Goal: Complete application form

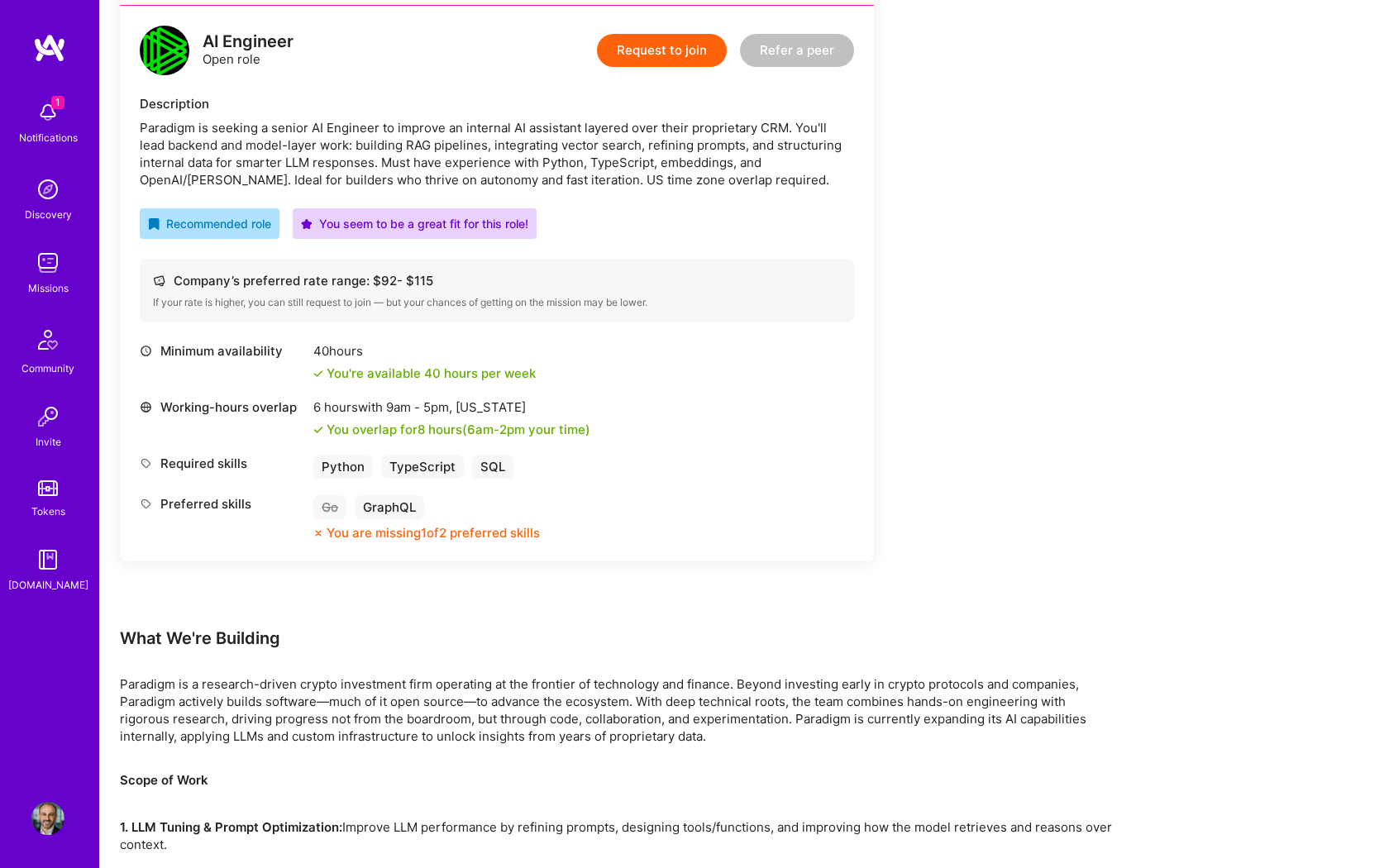
scroll to position [422, 0]
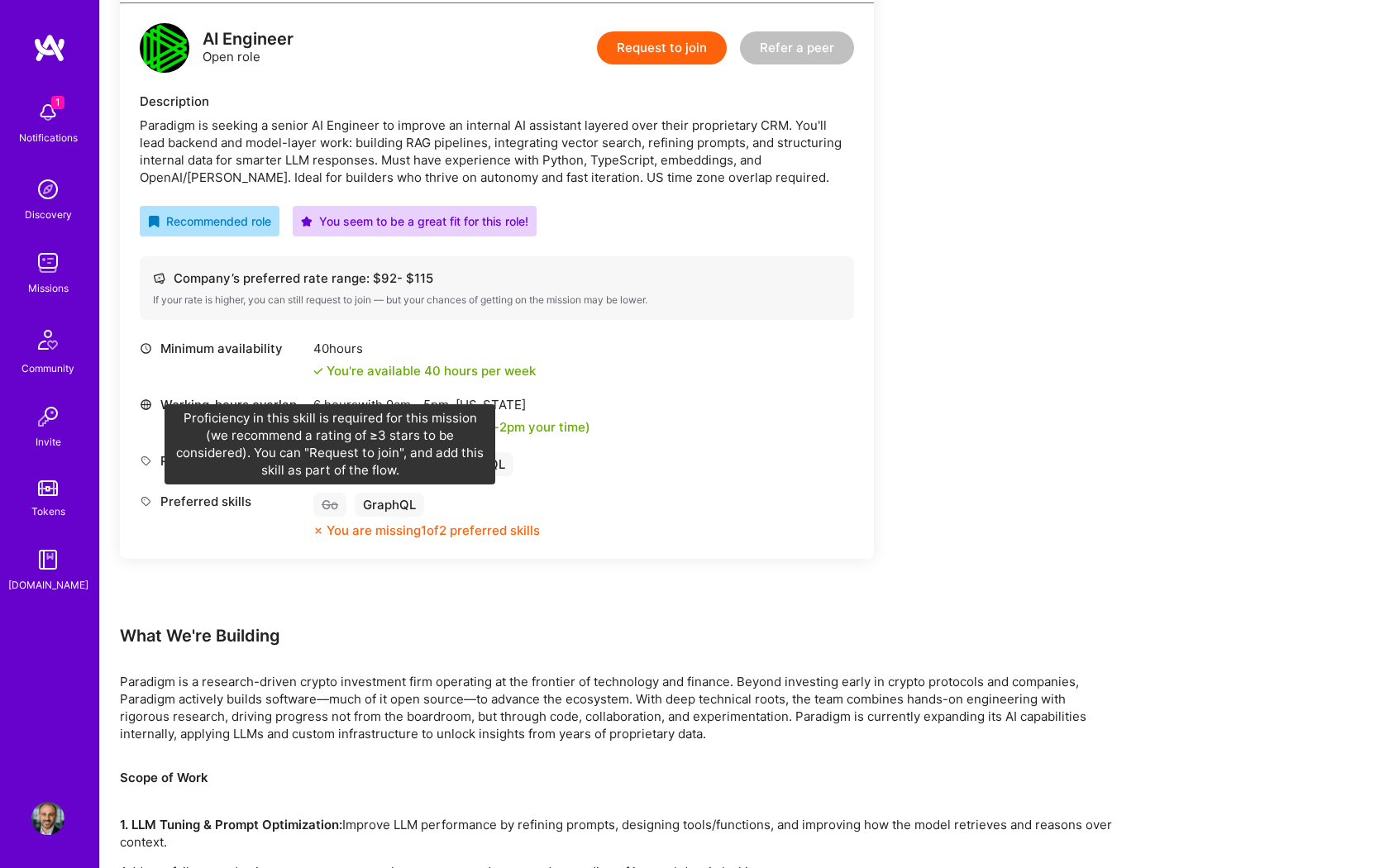
click at [331, 500] on div "Go" at bounding box center [329, 505] width 33 height 24
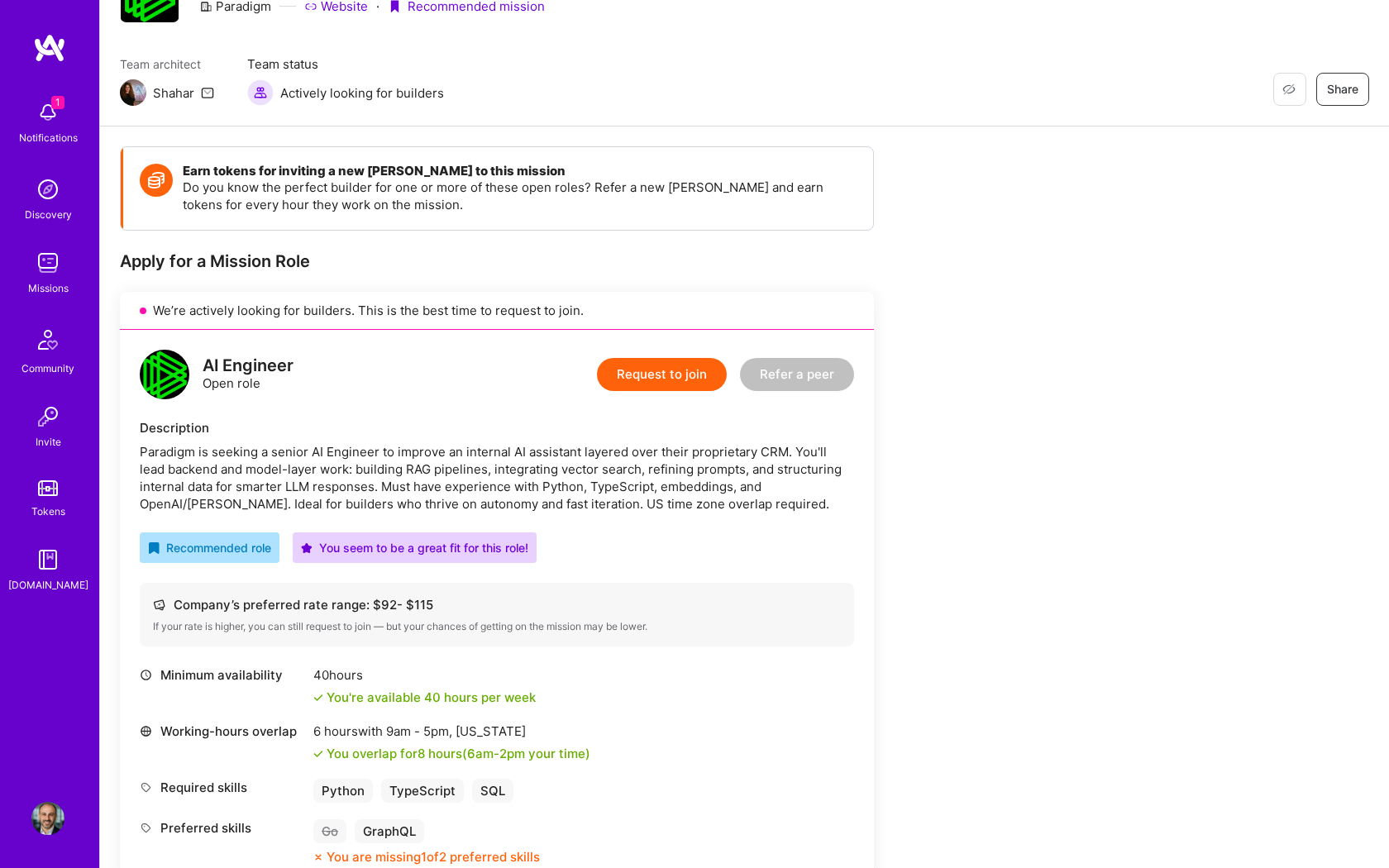
scroll to position [0, 0]
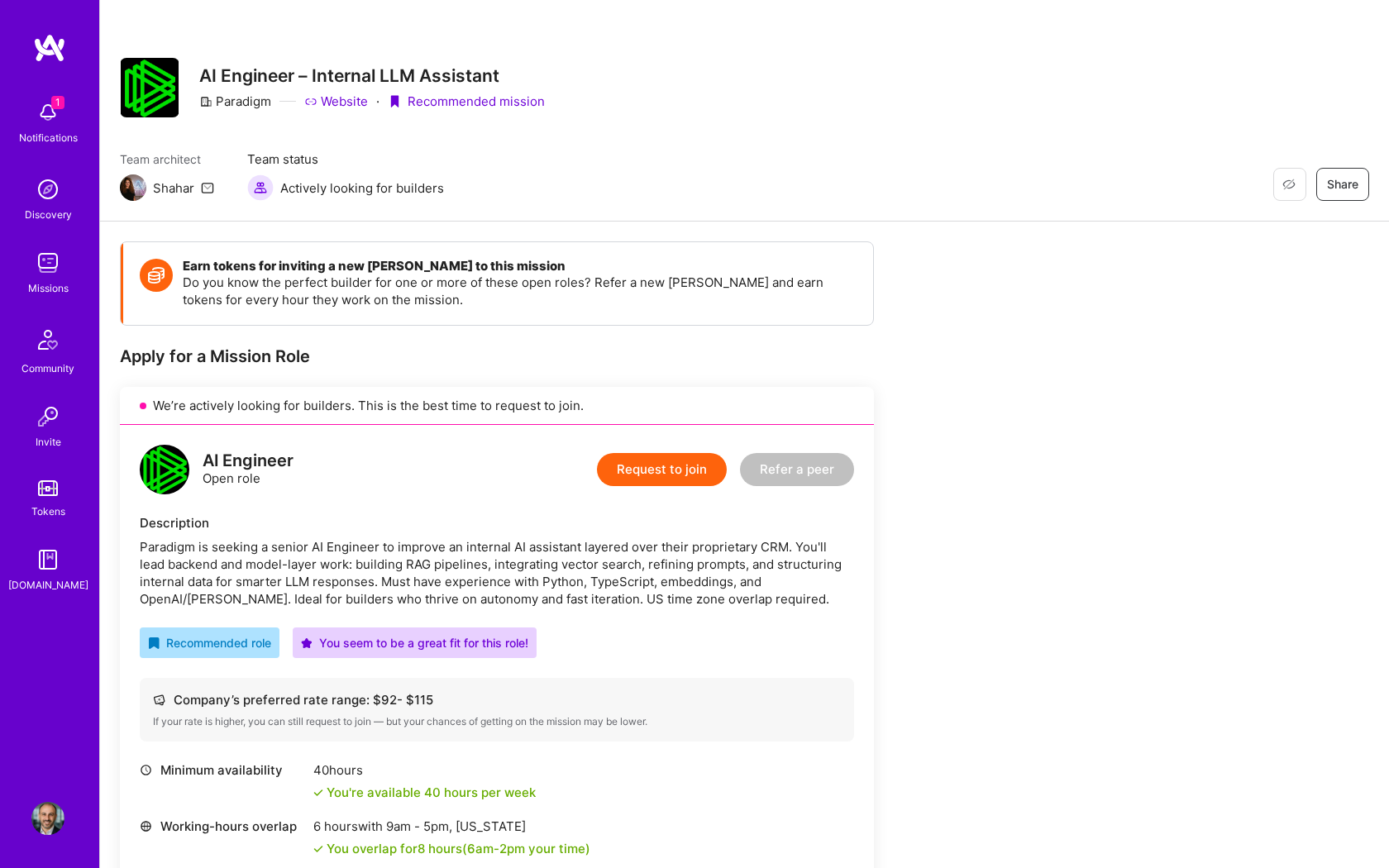
click at [671, 462] on button "Request to join" at bounding box center [662, 469] width 130 height 33
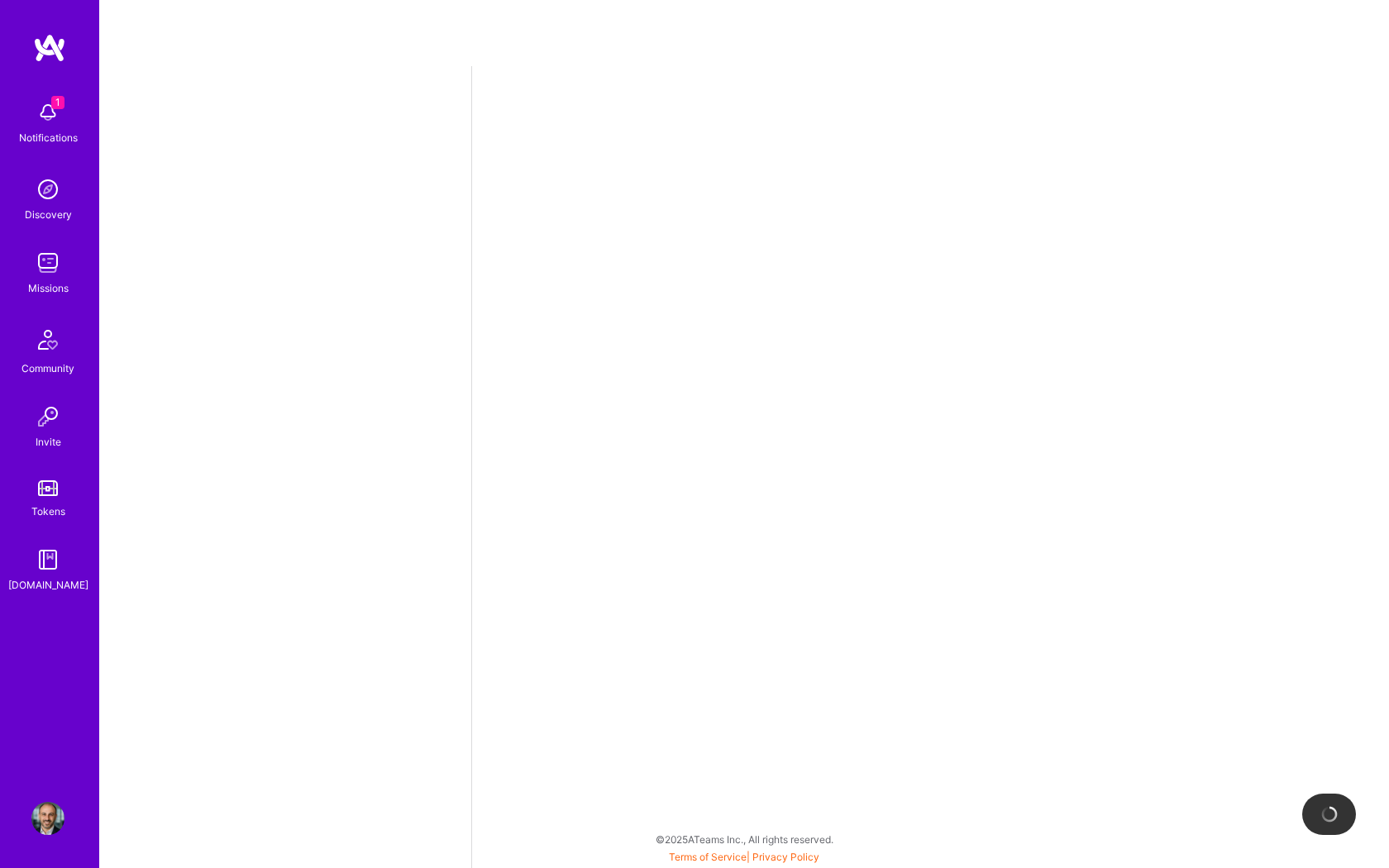
select select "US"
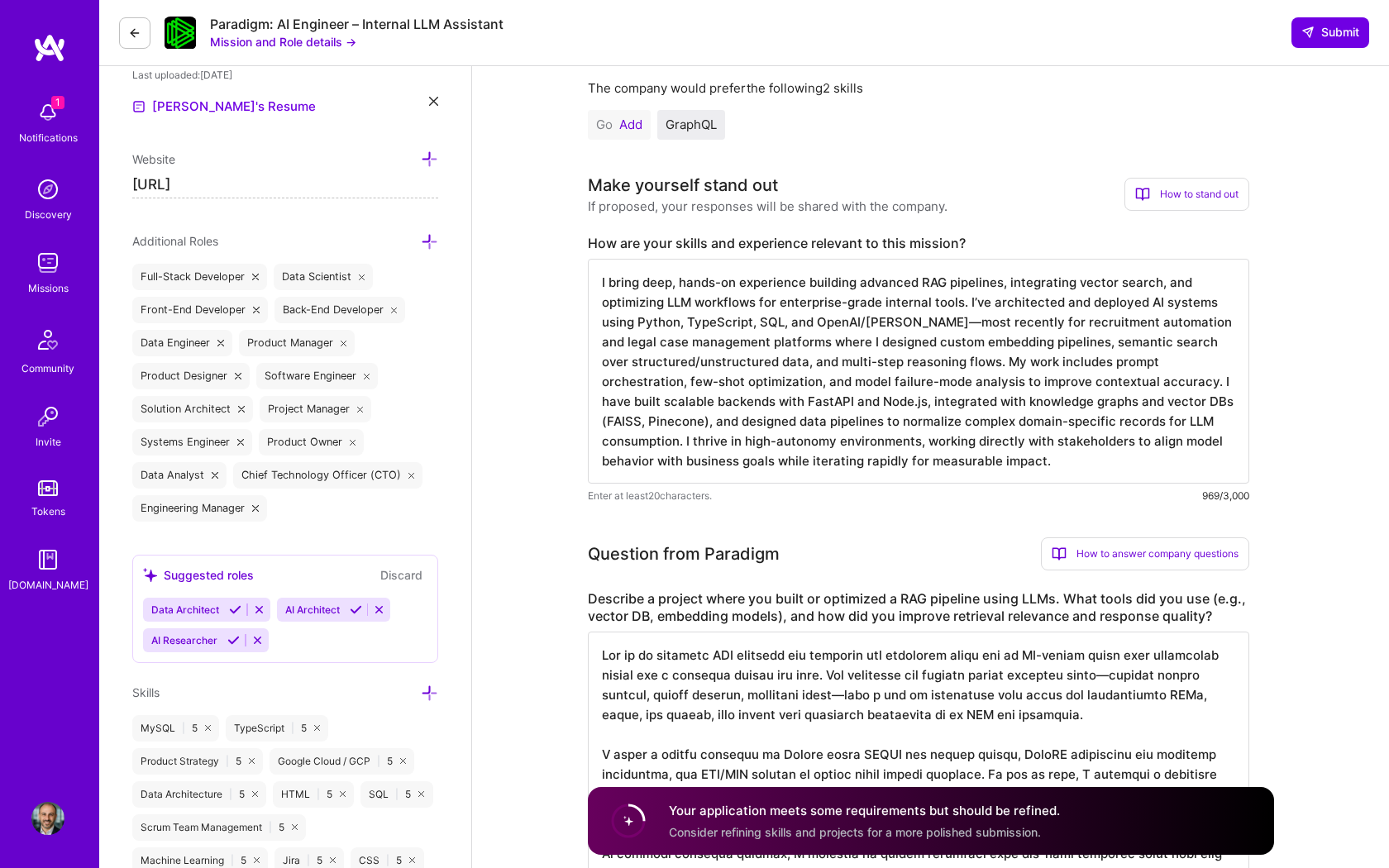
scroll to position [2, 0]
drag, startPoint x: 910, startPoint y: 320, endPoint x: 856, endPoint y: 326, distance: 54.3
click at [856, 326] on textarea "I bring deep, hands-on experience building advanced RAG pipelines, integrating …" at bounding box center [919, 371] width 662 height 224
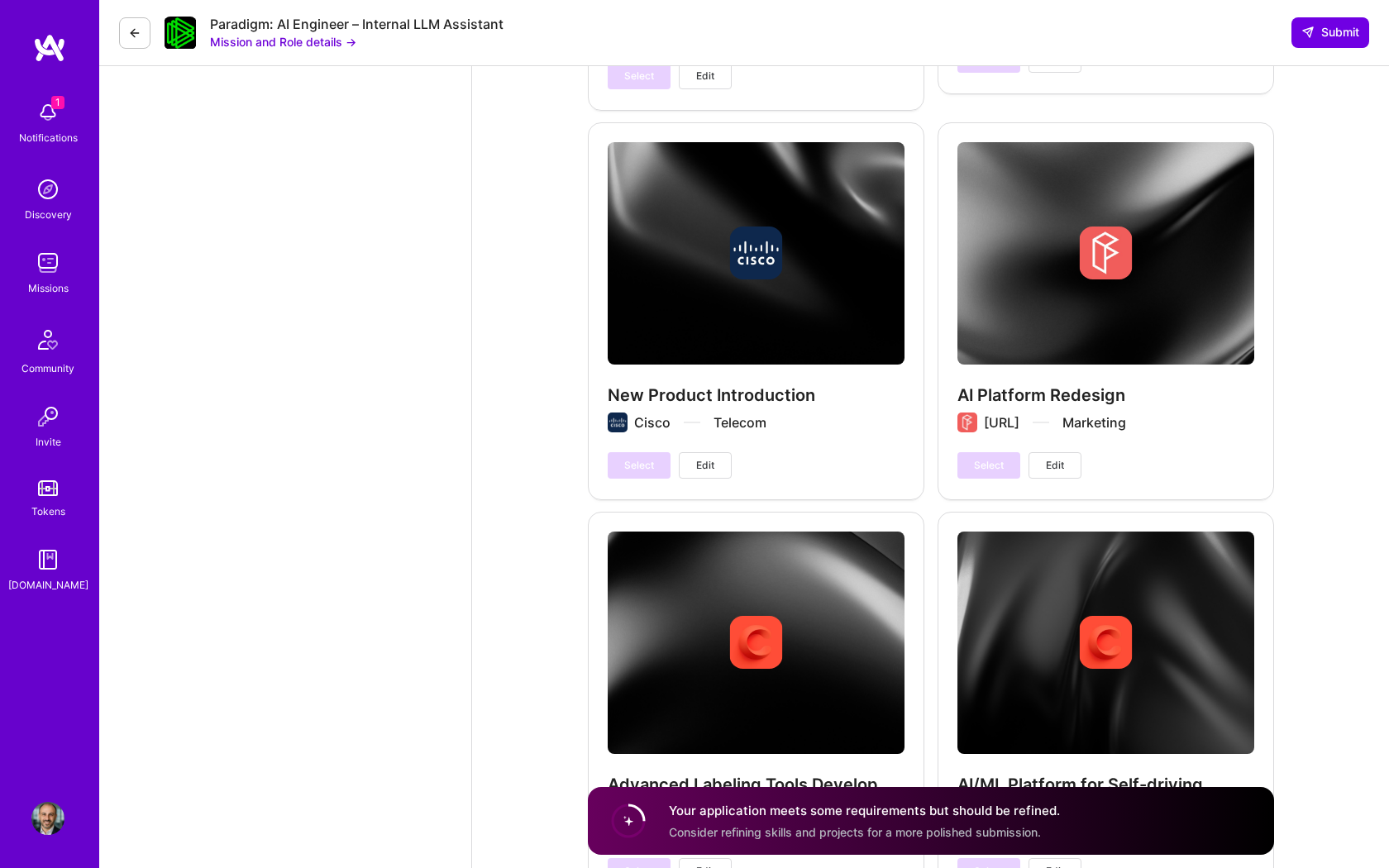
scroll to position [6366, 0]
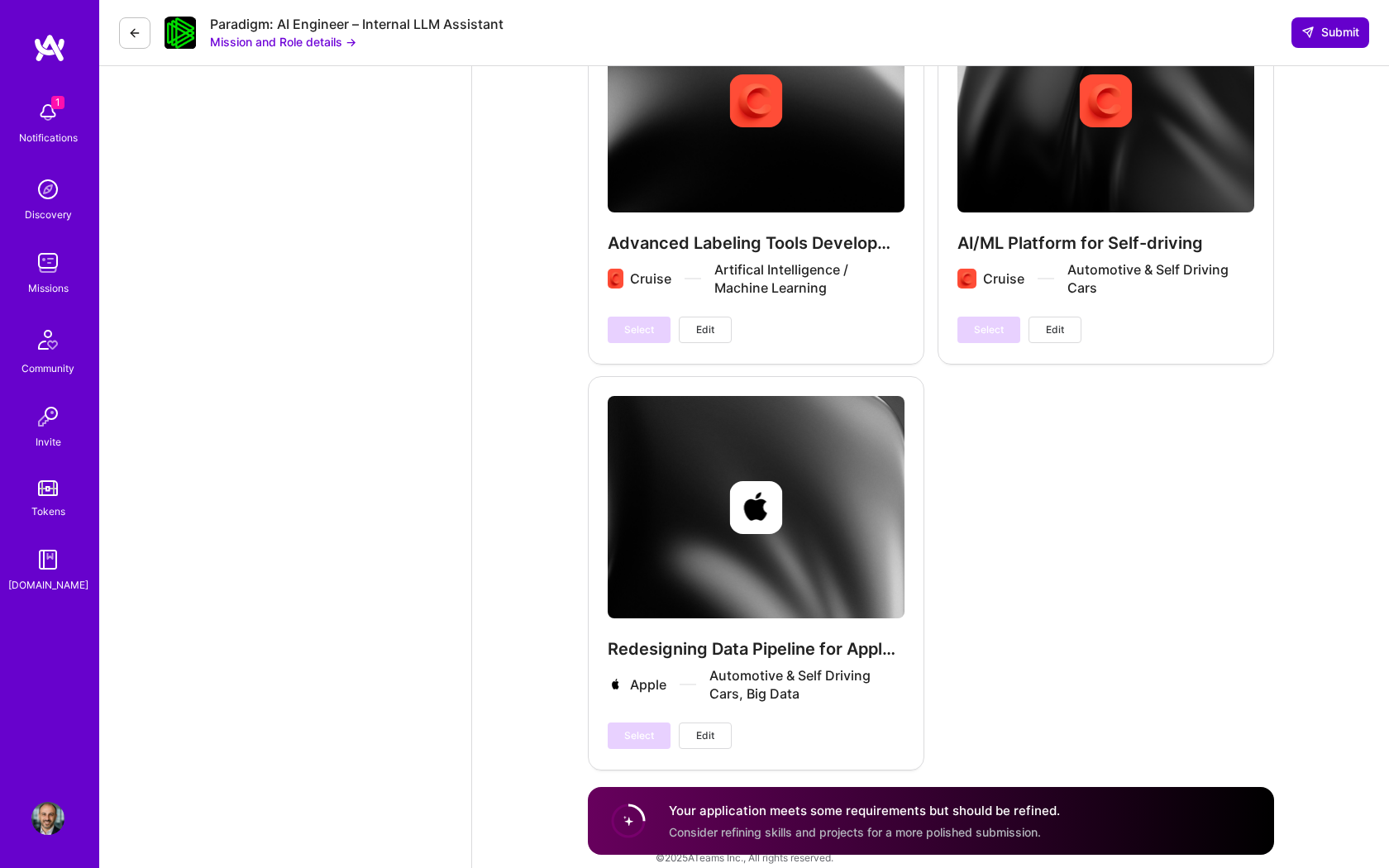
type textarea "I bring deep, hands-on experience building advanced RAG pipelines, integrating …"
click at [1347, 39] on span "Submit" at bounding box center [1330, 32] width 58 height 17
click at [727, 867] on link "Terms of Service" at bounding box center [707, 875] width 77 height 12
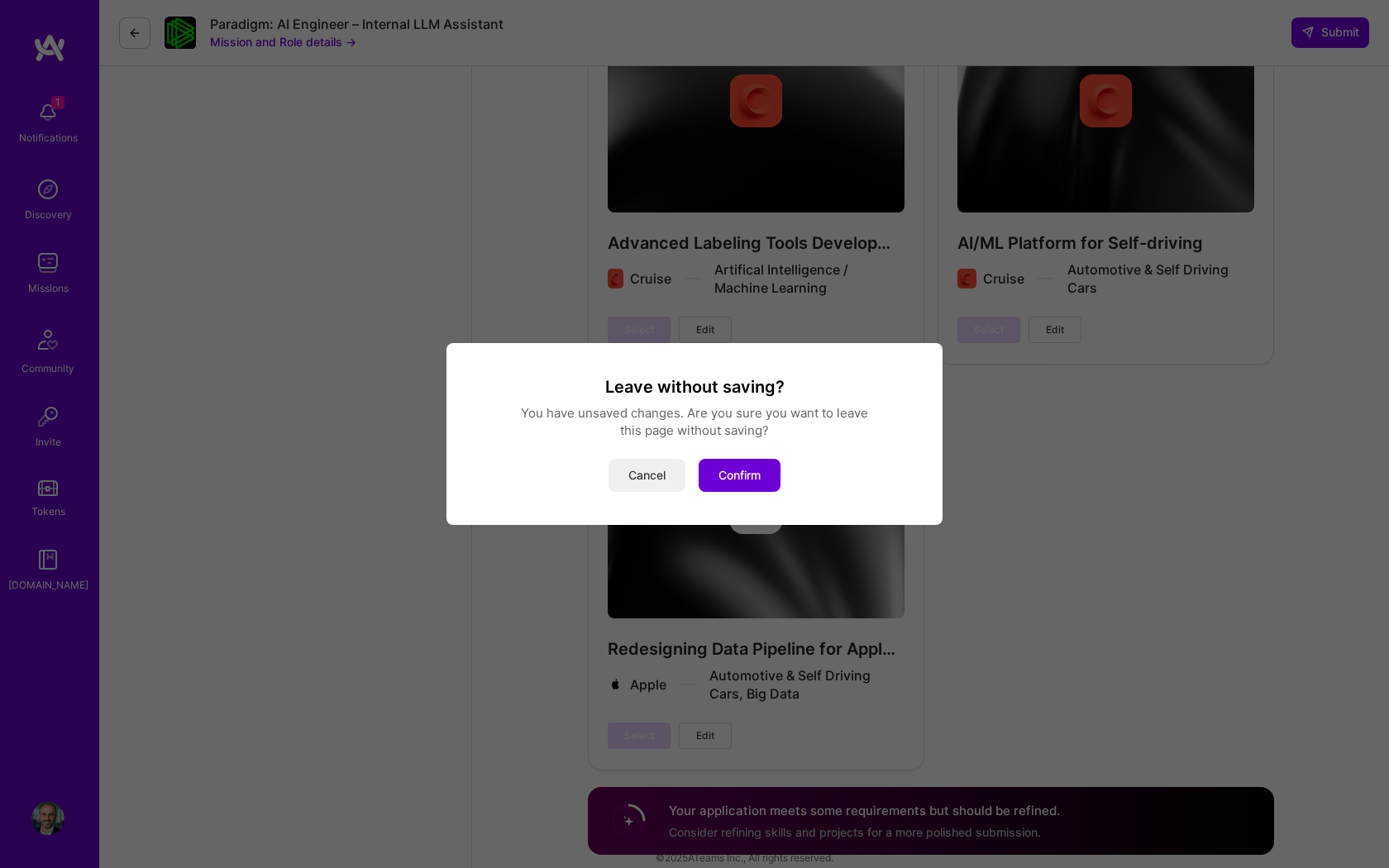
click at [655, 481] on button "Cancel" at bounding box center [647, 475] width 77 height 33
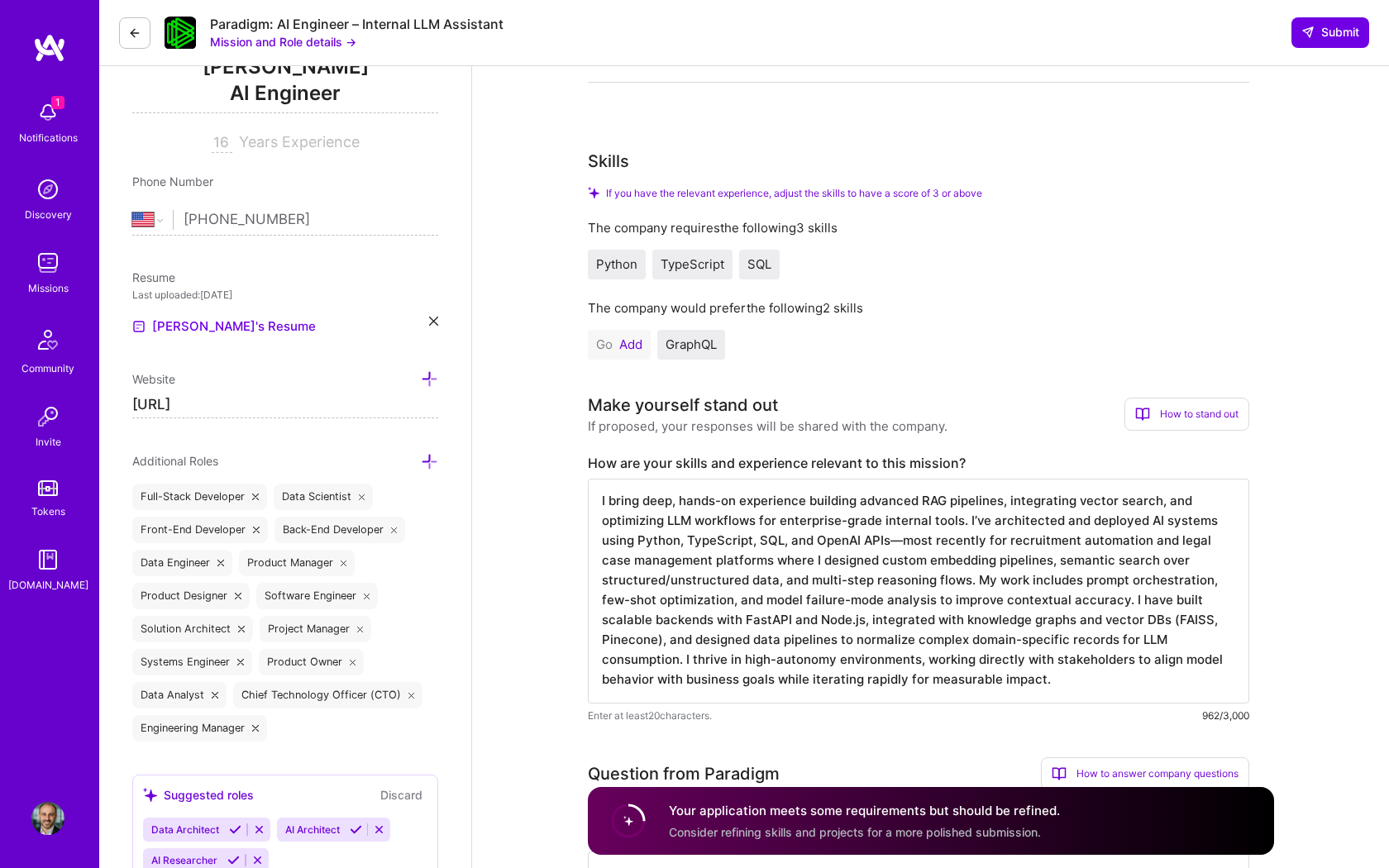
scroll to position [0, 0]
click at [626, 342] on button "Add" at bounding box center [630, 344] width 23 height 13
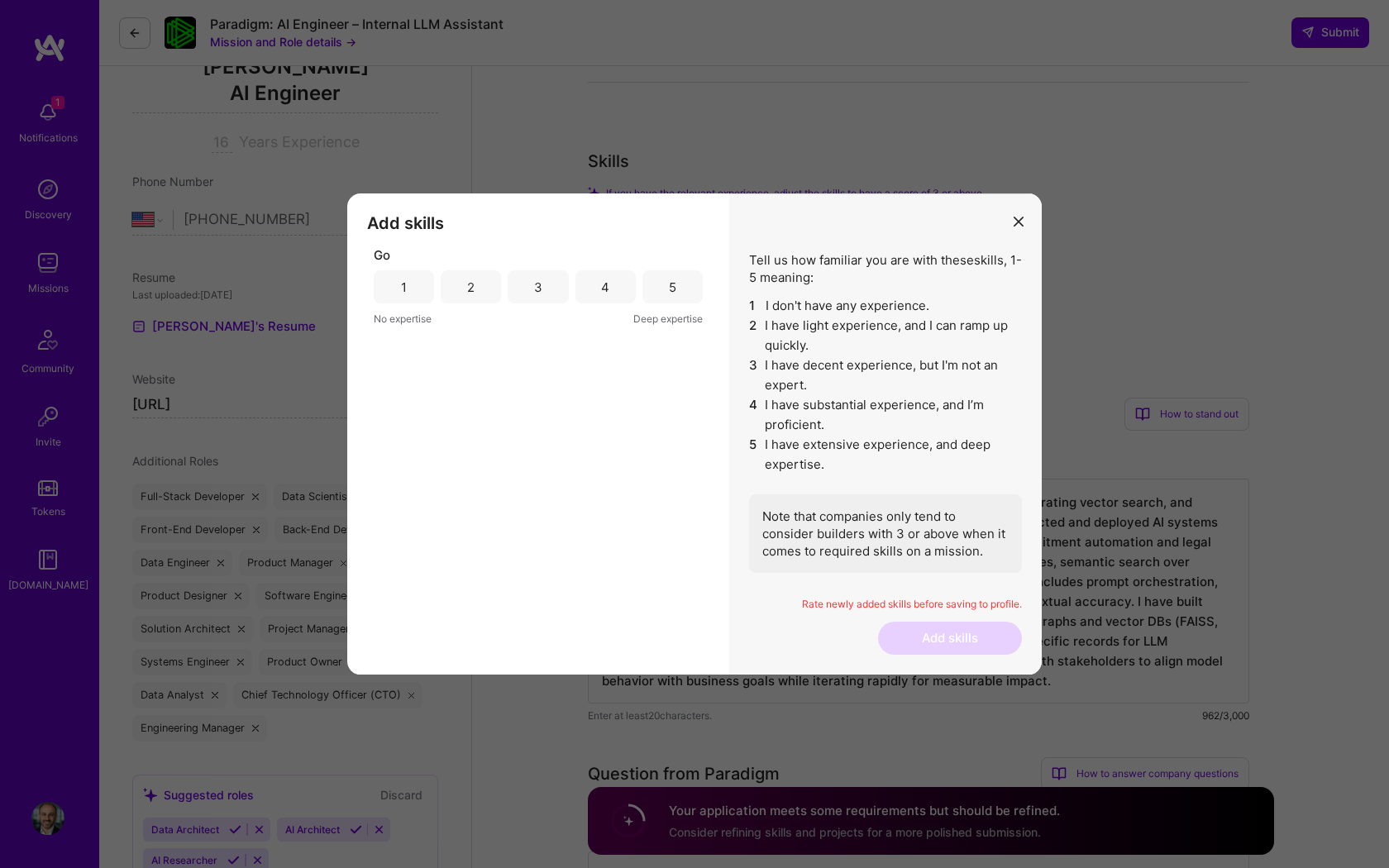
click at [555, 284] on div "3" at bounding box center [538, 286] width 61 height 33
click at [935, 634] on button "Add skills" at bounding box center [950, 638] width 144 height 33
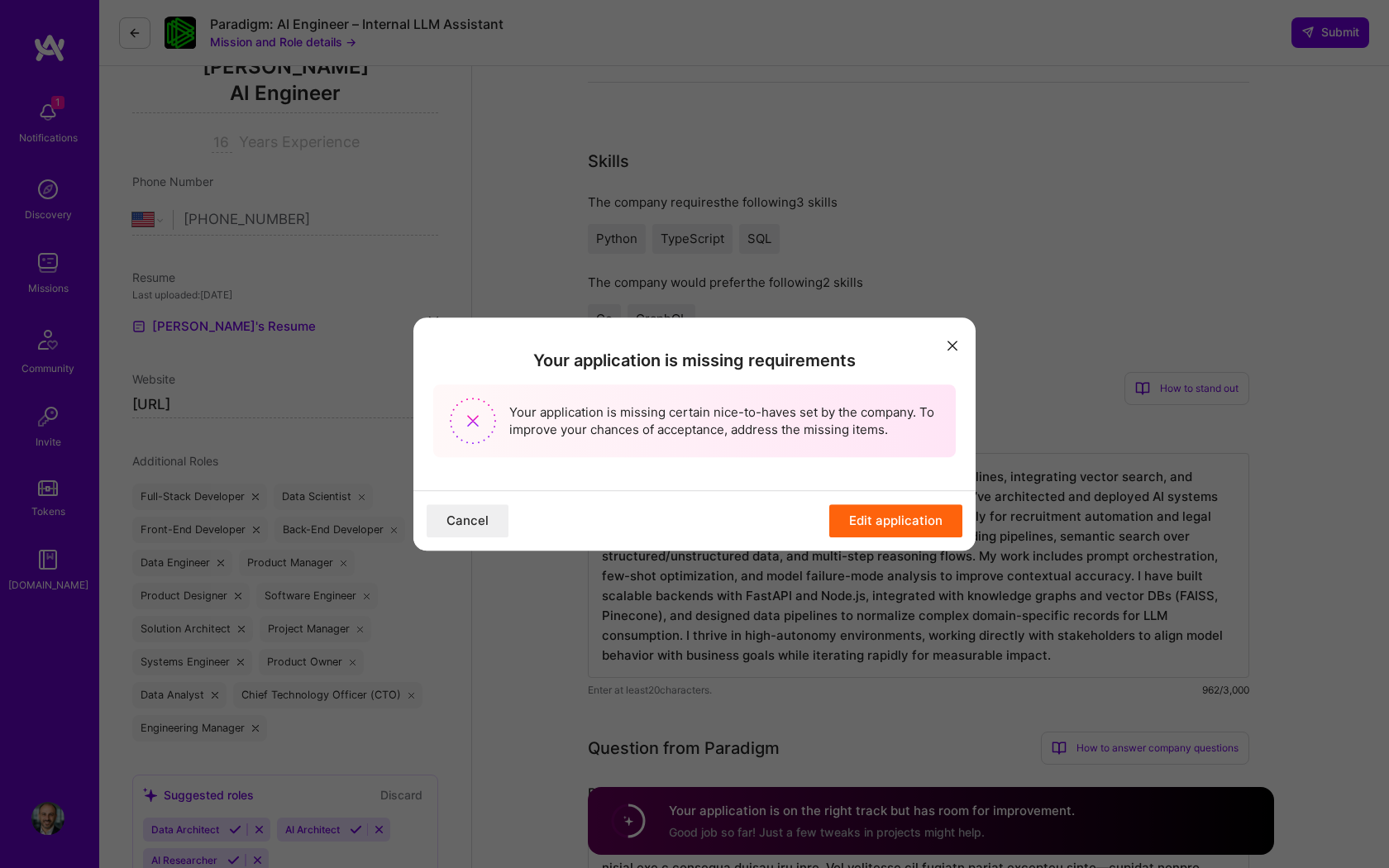
click at [900, 520] on button "Edit application" at bounding box center [896, 520] width 133 height 33
click at [954, 343] on icon "modal" at bounding box center [953, 346] width 10 height 10
click at [894, 523] on button "Edit application" at bounding box center [896, 520] width 133 height 33
click at [948, 348] on icon "modal" at bounding box center [953, 346] width 10 height 10
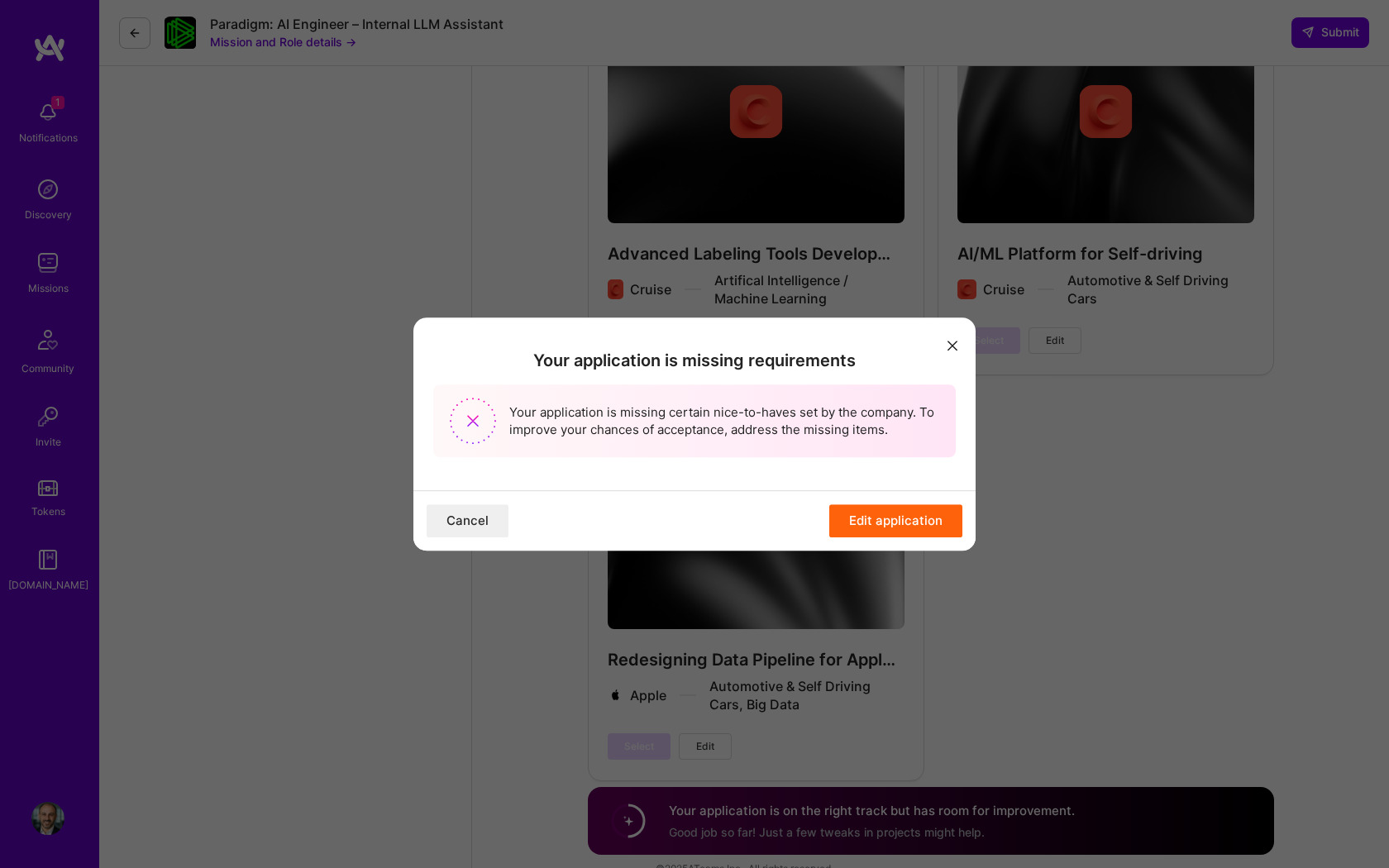
scroll to position [6340, 0]
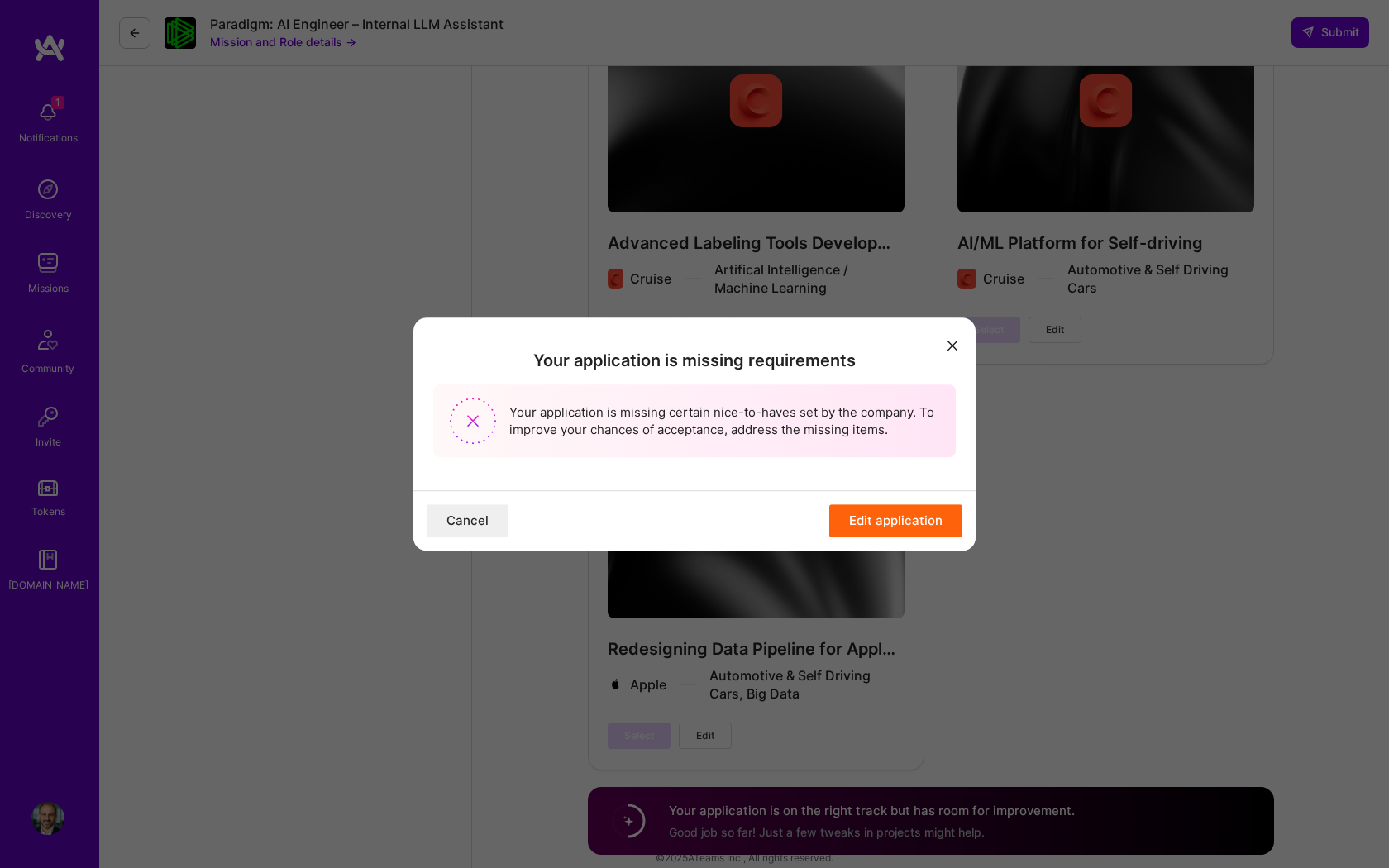
click at [629, 826] on div "Your application is missing requirements Your application is missing certain ni…" at bounding box center [694, 434] width 1389 height 868
click at [478, 519] on button "Cancel" at bounding box center [467, 520] width 81 height 33
click at [955, 350] on button "modal" at bounding box center [953, 344] width 20 height 27
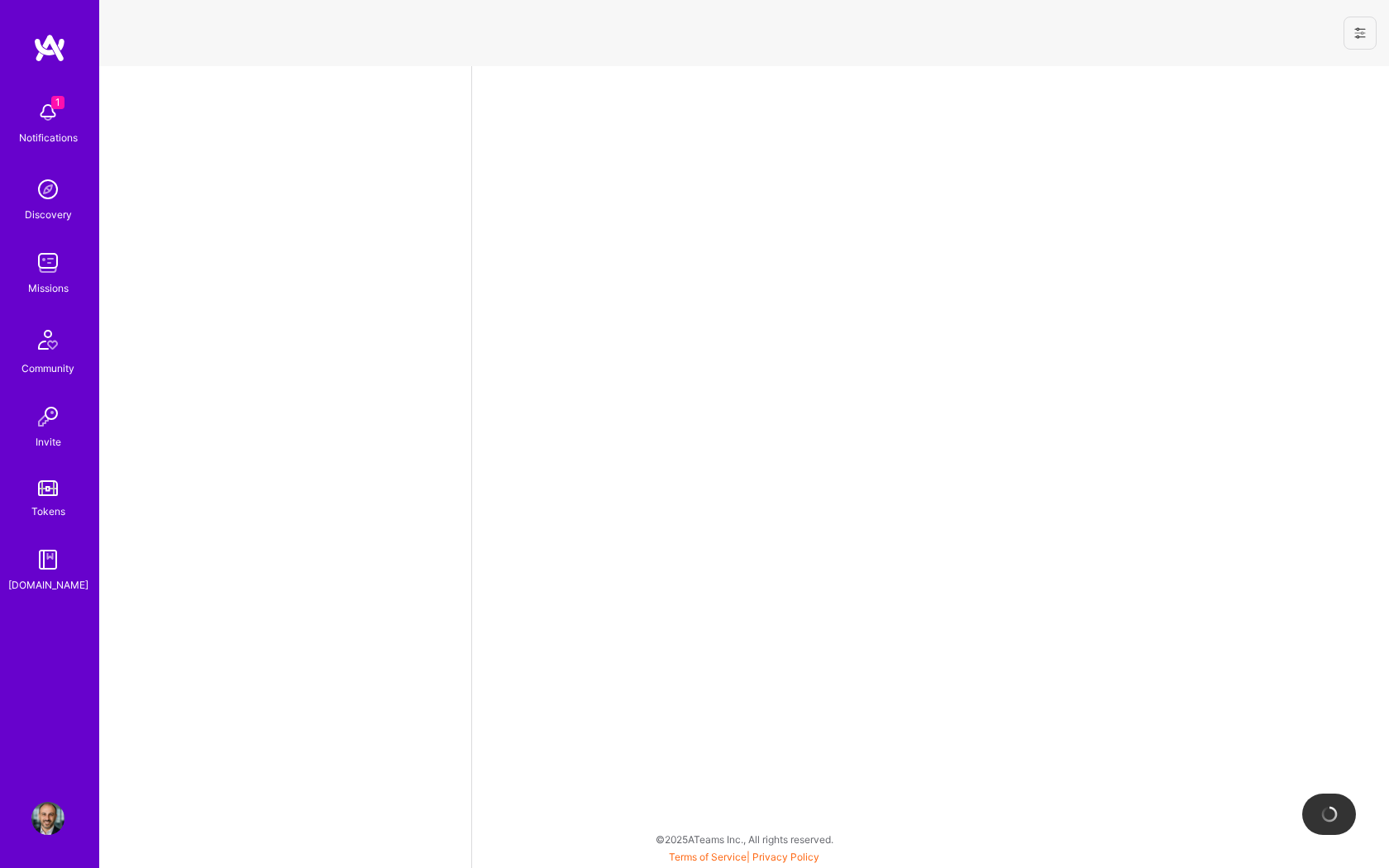
select select "US"
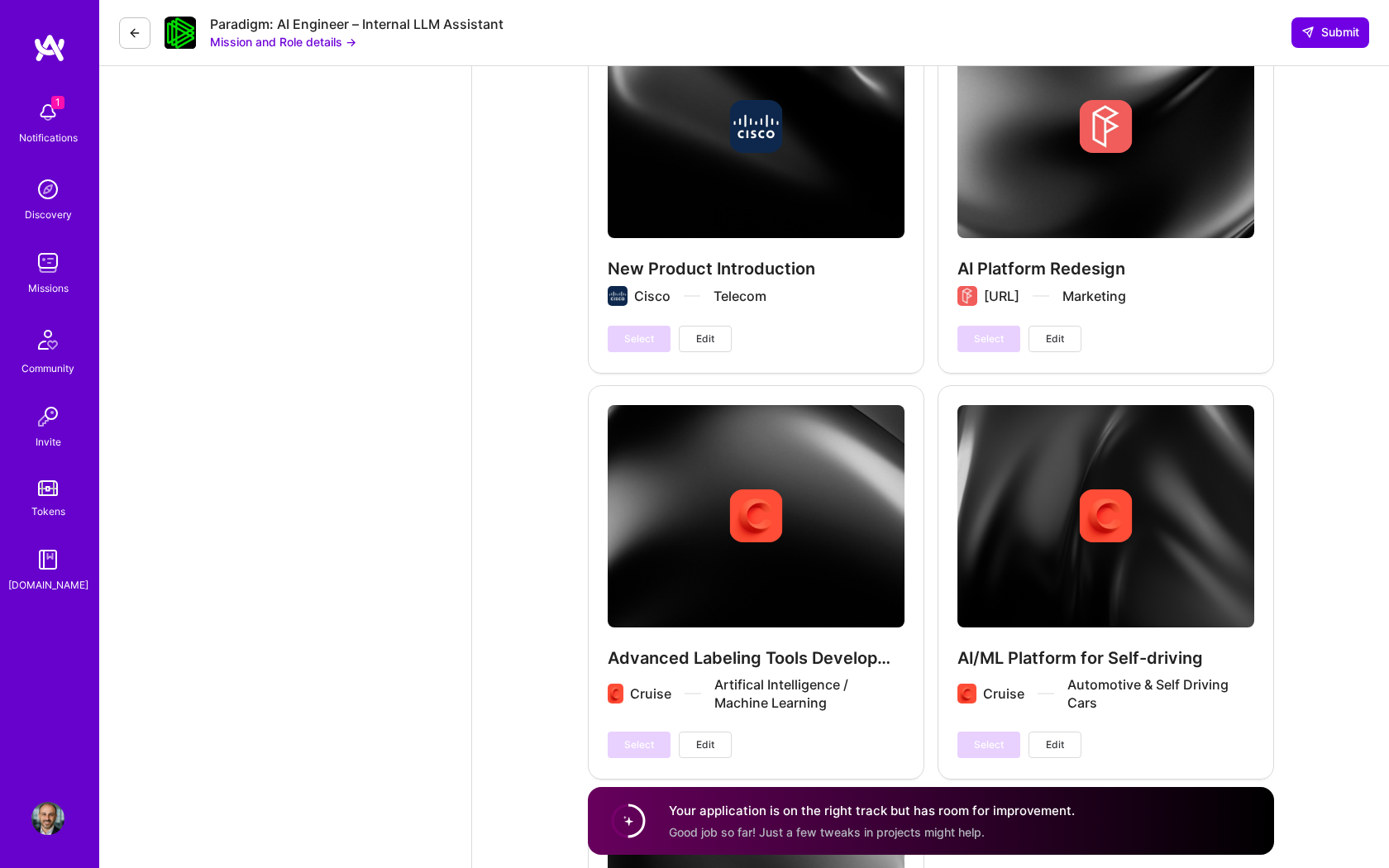
scroll to position [6340, 0]
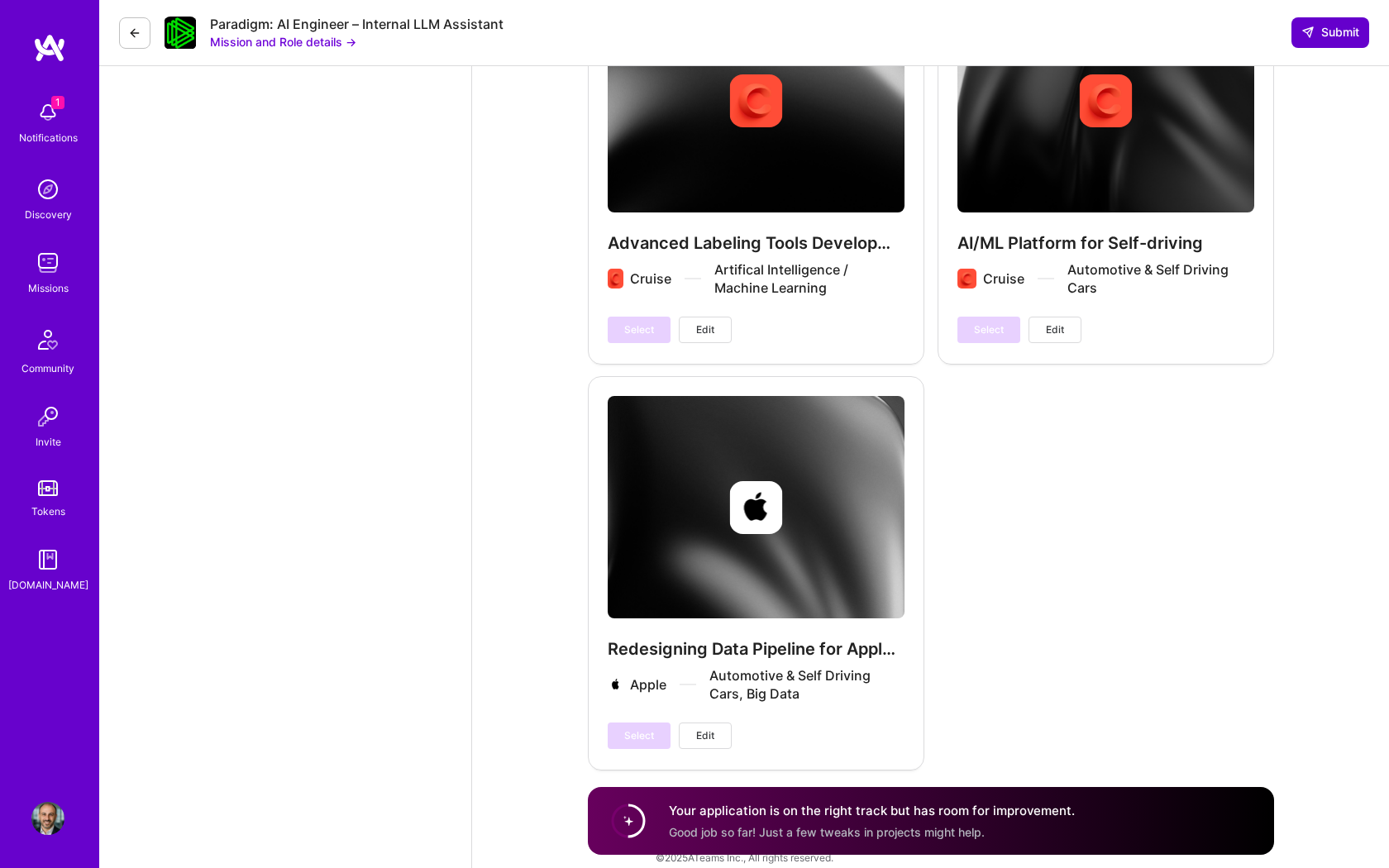
click at [1332, 36] on span "Submit" at bounding box center [1330, 32] width 58 height 17
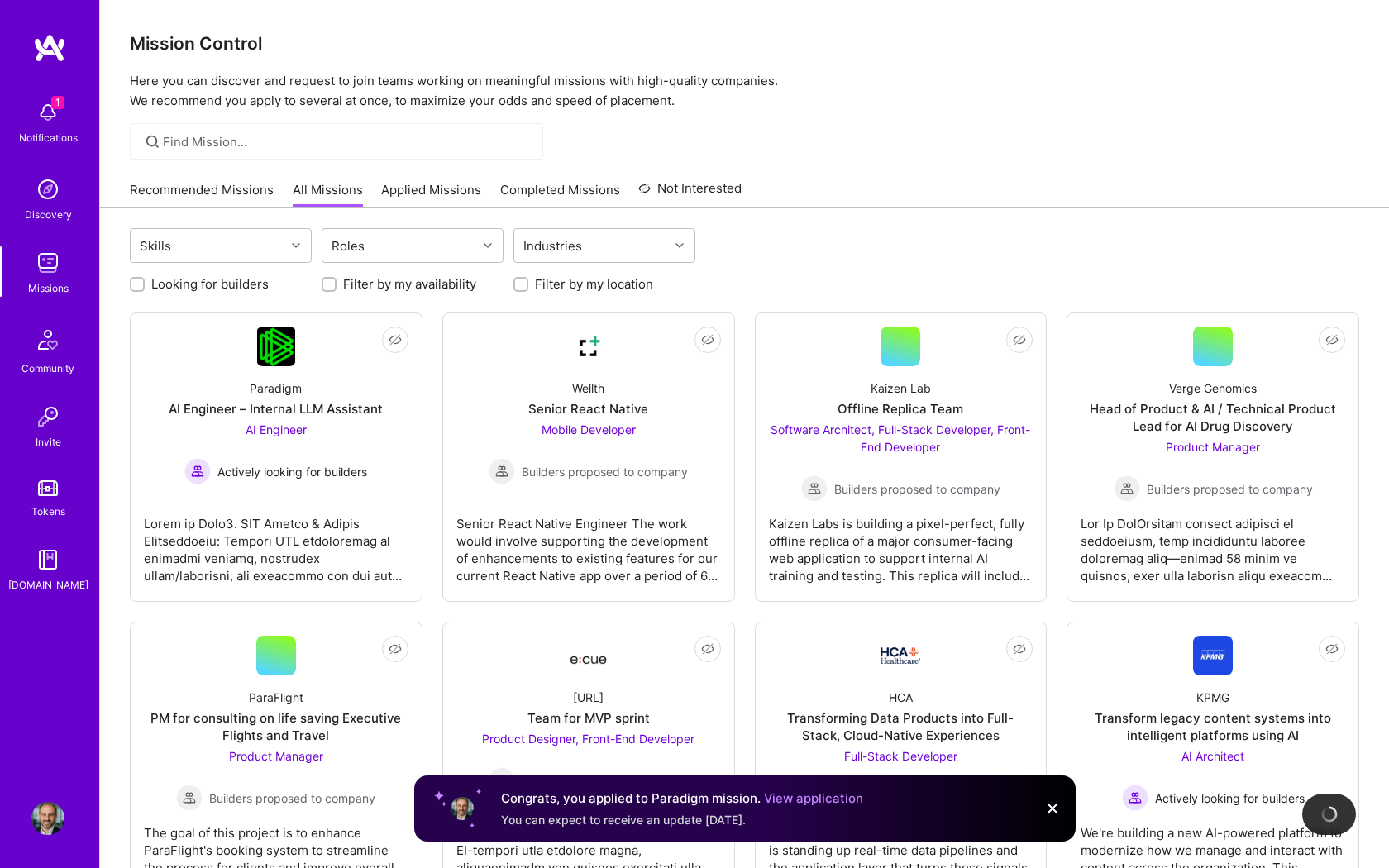
click at [62, 279] on img at bounding box center [48, 262] width 33 height 33
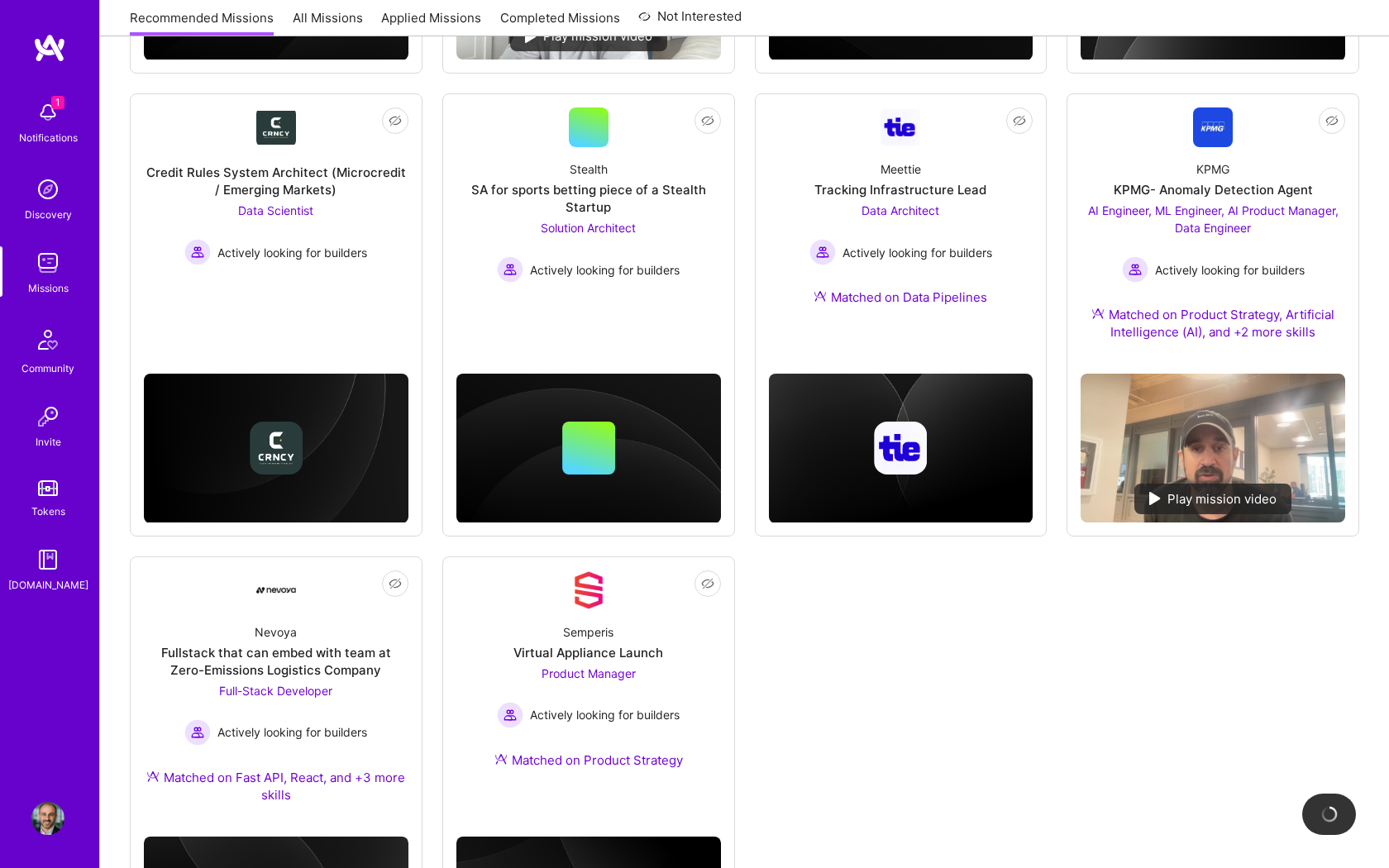
scroll to position [630, 0]
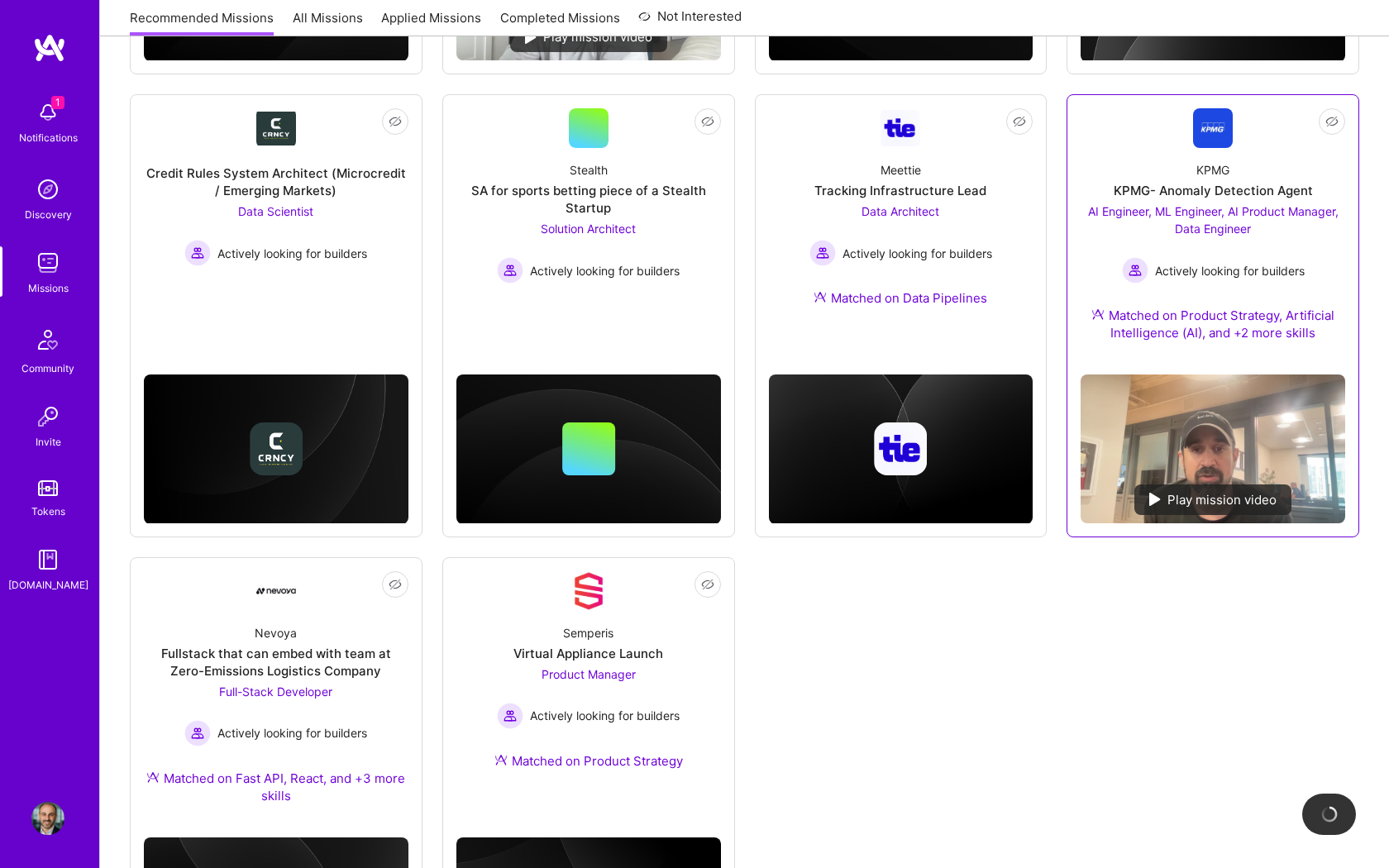
click at [1279, 212] on span "AI Engineer, ML Engineer, AI Product Manager, Data Engineer" at bounding box center [1213, 220] width 250 height 32
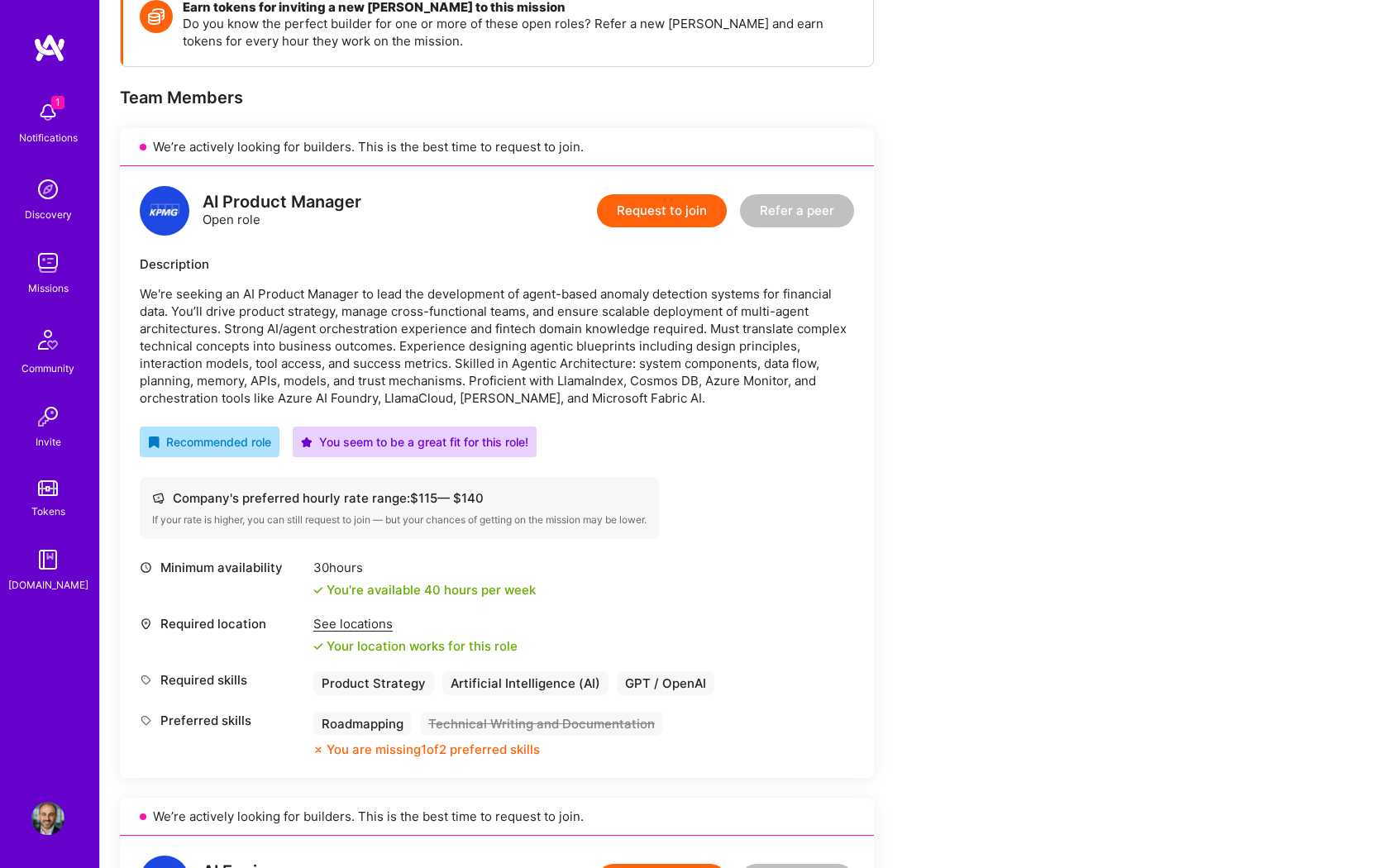
scroll to position [254, 0]
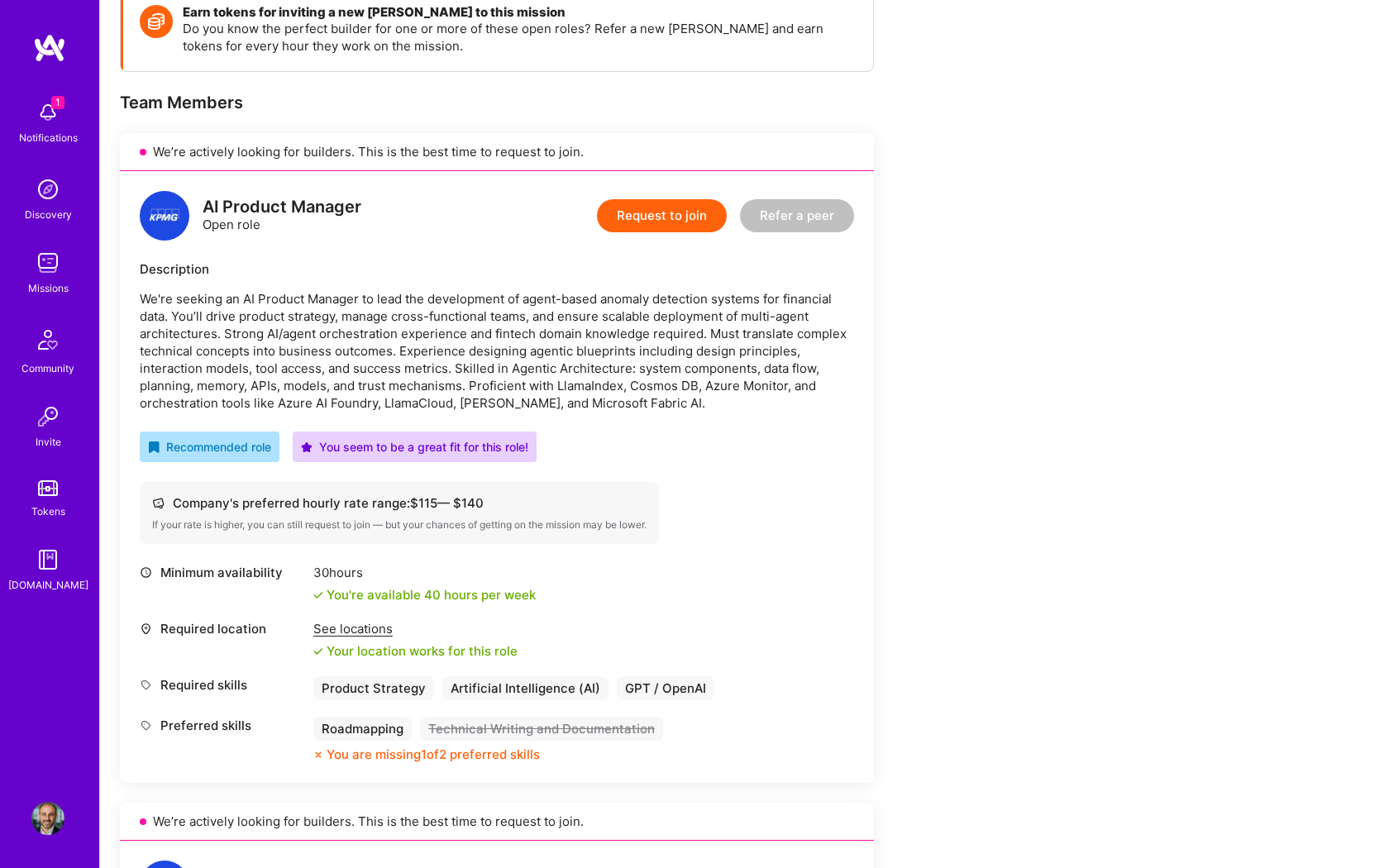
click at [636, 216] on button "Request to join" at bounding box center [662, 216] width 130 height 33
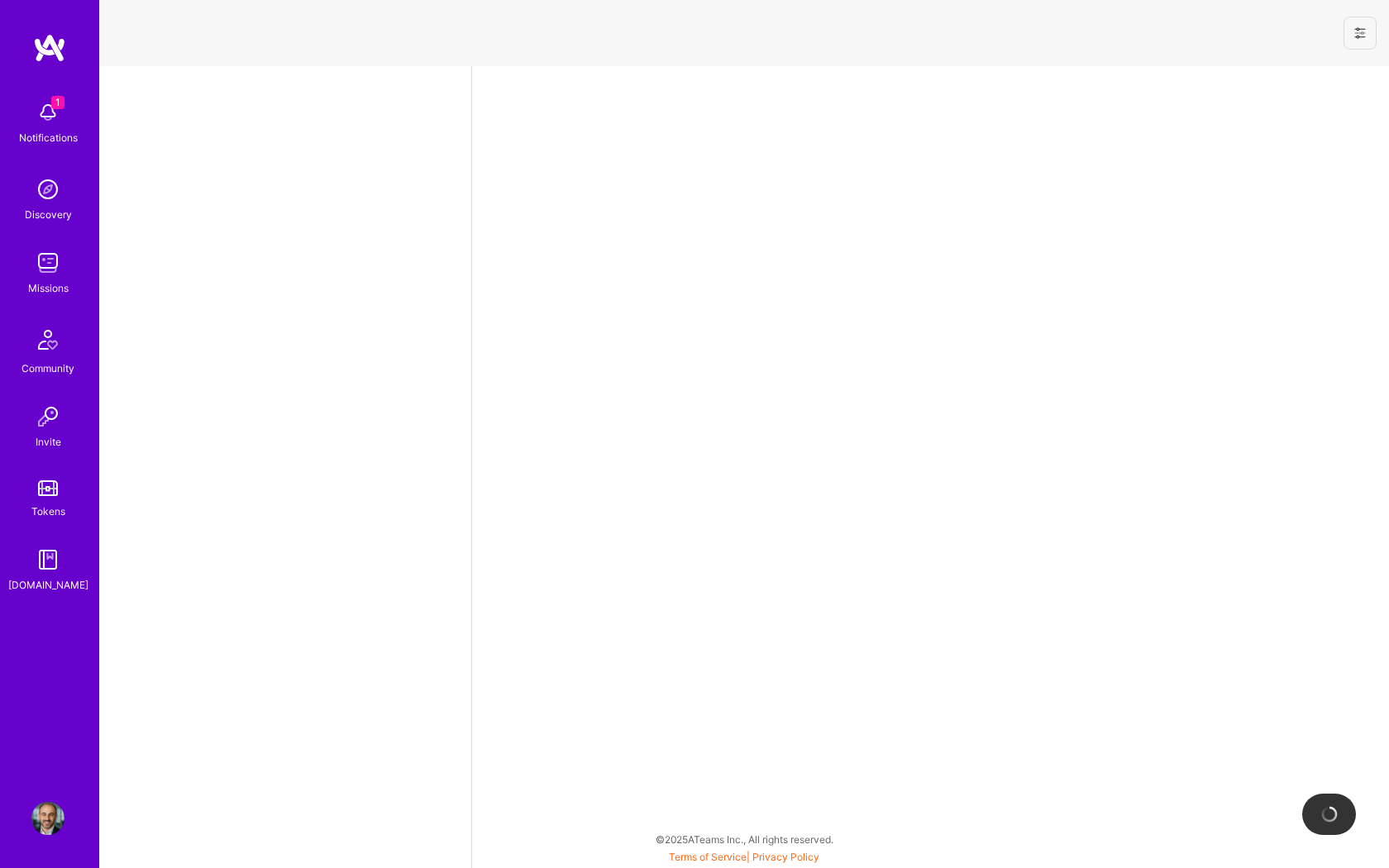
select select "US"
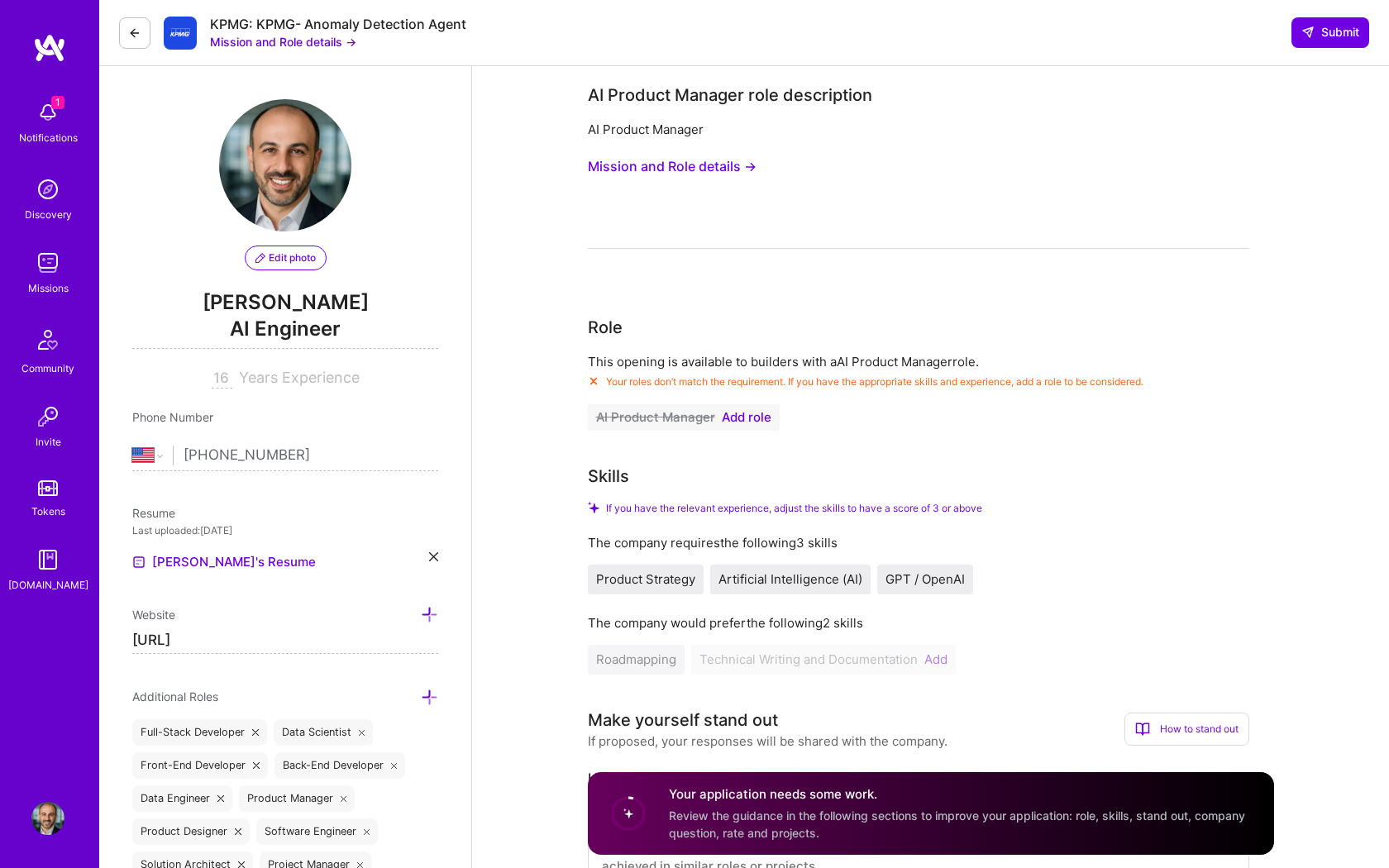
click at [755, 417] on span "Add role" at bounding box center [747, 417] width 50 height 13
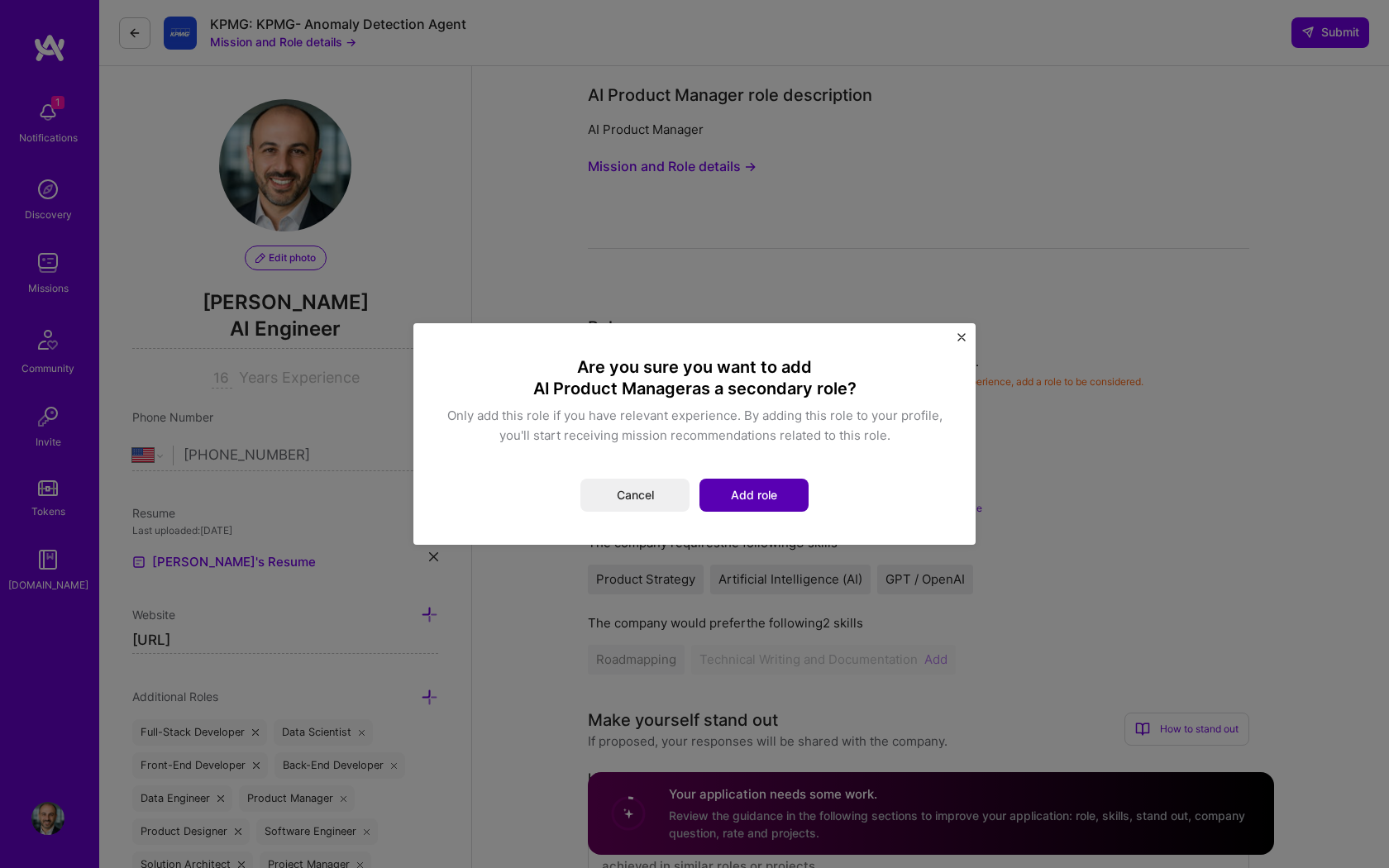
click at [767, 489] on button "Add role" at bounding box center [754, 495] width 109 height 33
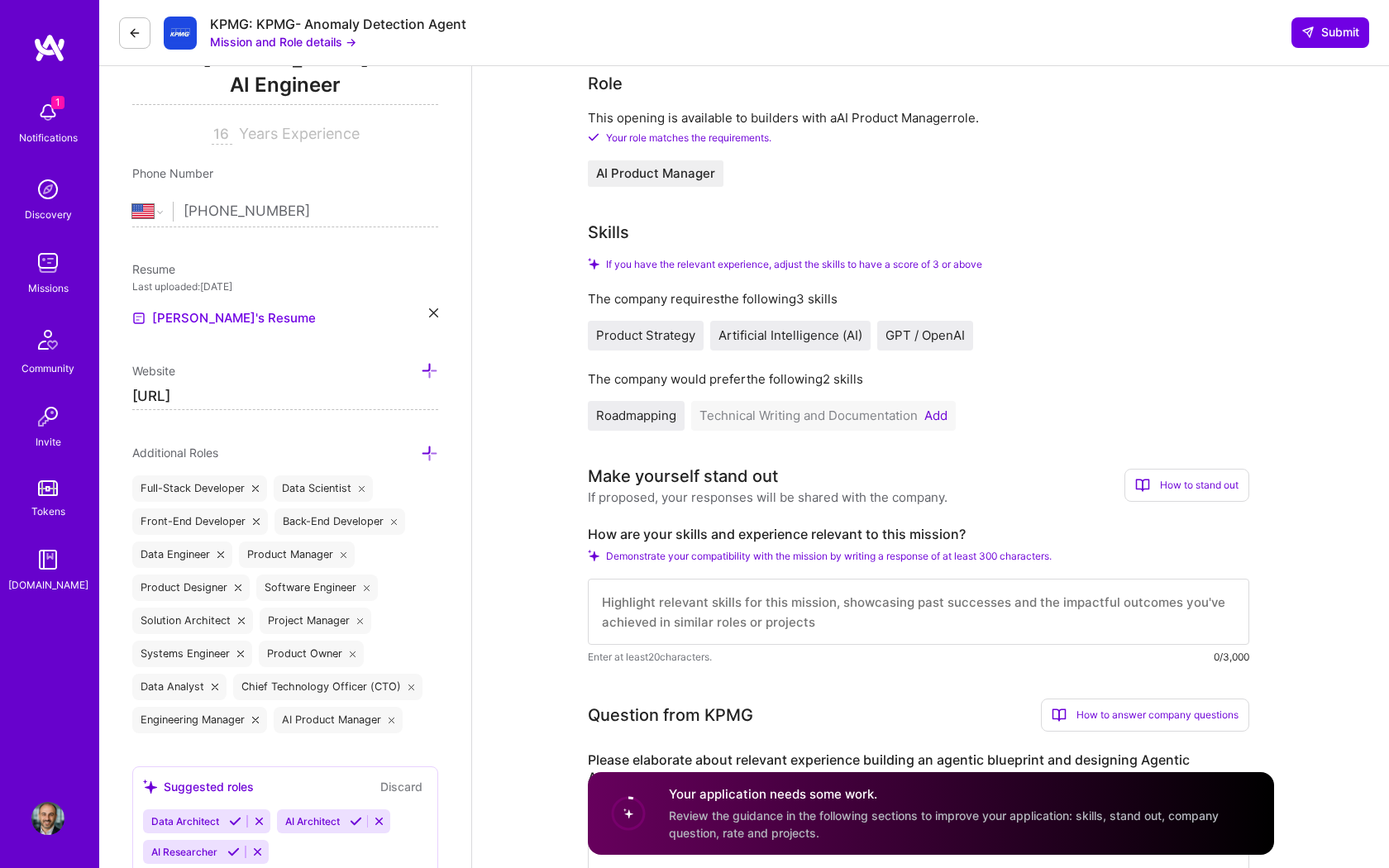
scroll to position [245, 0]
click at [943, 413] on button "Add" at bounding box center [936, 413] width 23 height 13
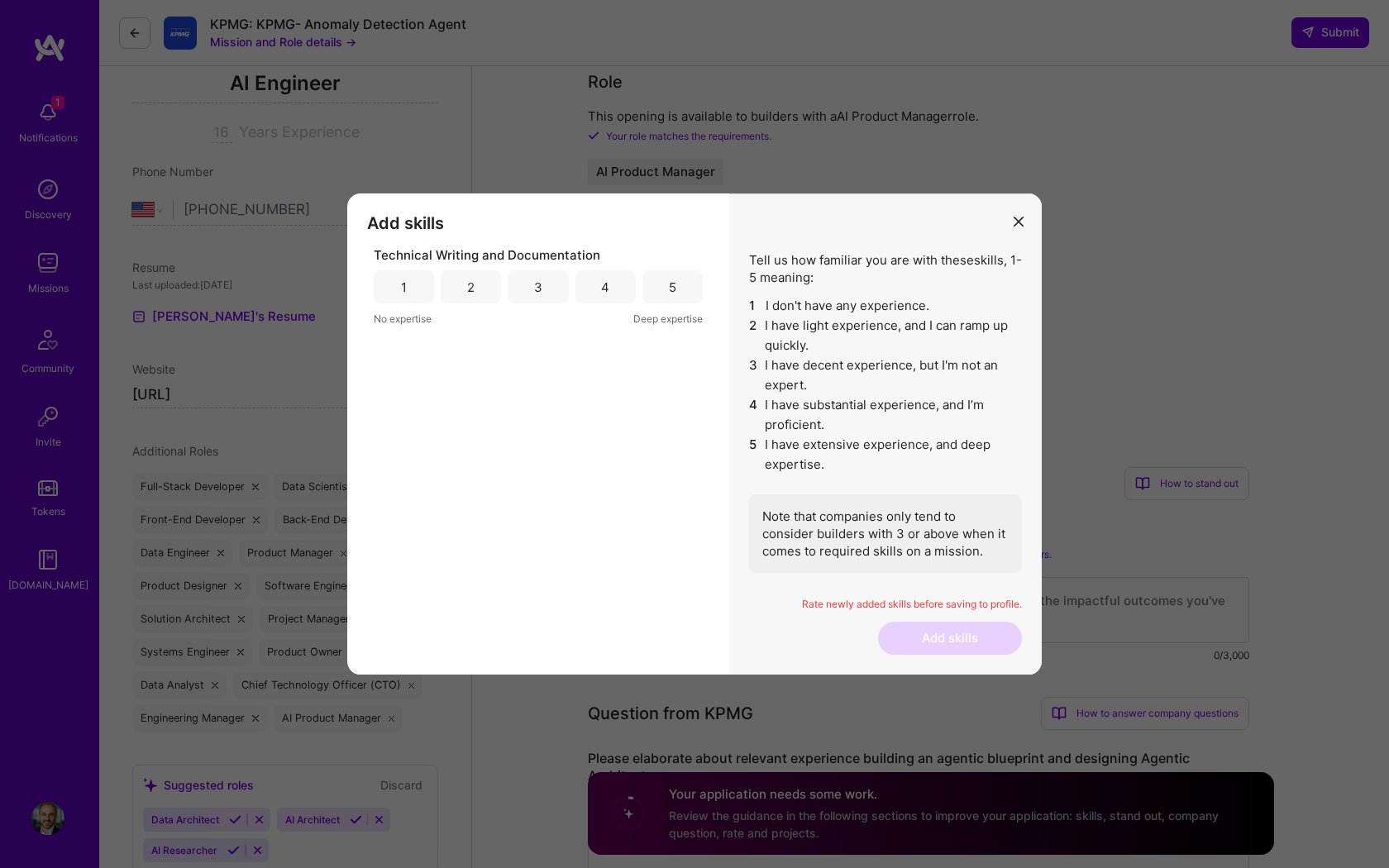
click at [681, 287] on div "5" at bounding box center [673, 286] width 61 height 33
click at [952, 638] on button "Add skills" at bounding box center [950, 638] width 144 height 33
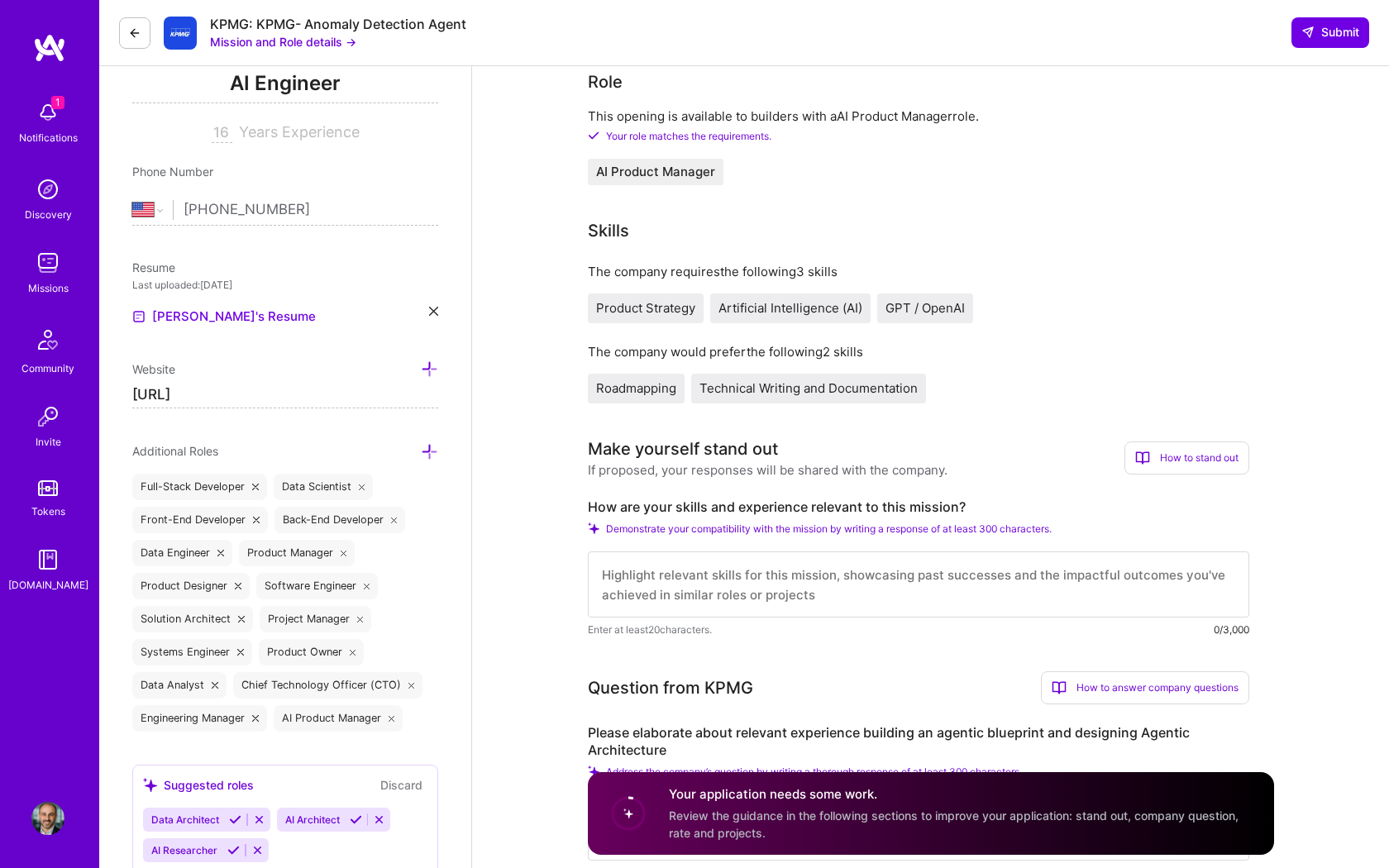
click at [921, 307] on span "GPT / OpenAI" at bounding box center [925, 308] width 79 height 16
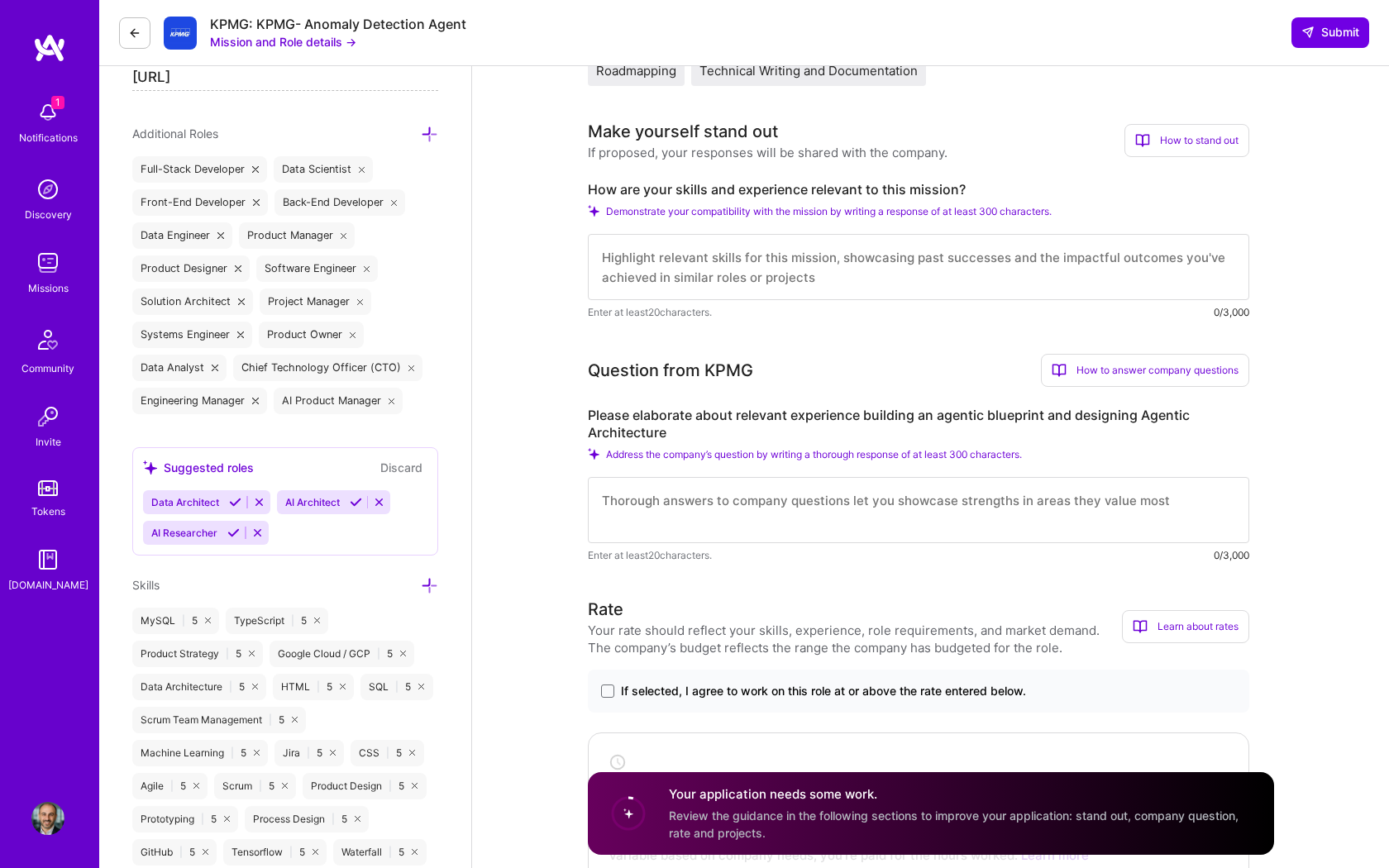
scroll to position [565, 0]
